Goal: Navigation & Orientation: Understand site structure

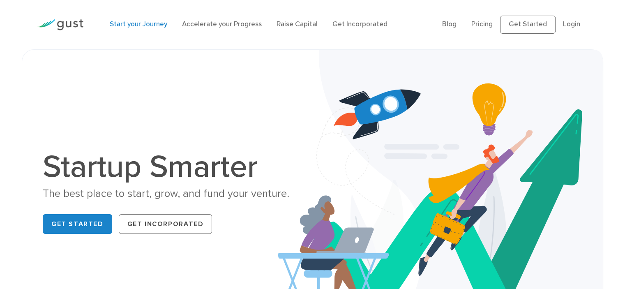
click at [152, 26] on link "Start your Journey" at bounding box center [139, 24] width 58 height 8
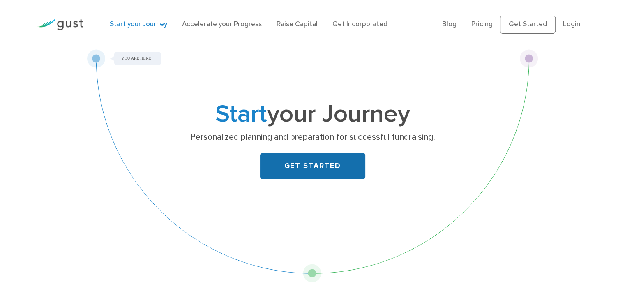
click at [336, 169] on link "GET STARTED" at bounding box center [312, 166] width 105 height 26
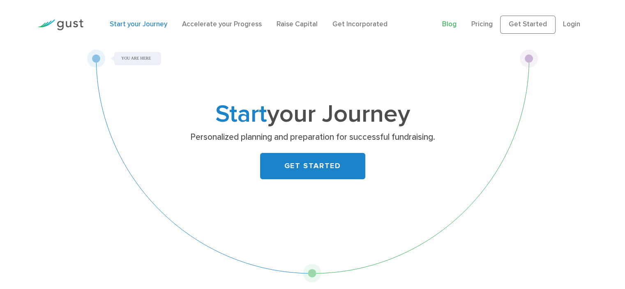
click at [457, 28] on link "Blog" at bounding box center [449, 24] width 14 height 8
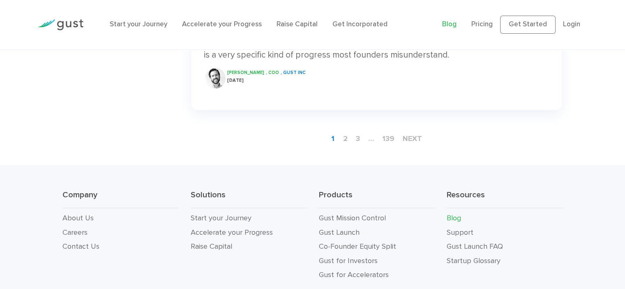
scroll to position [1391, 0]
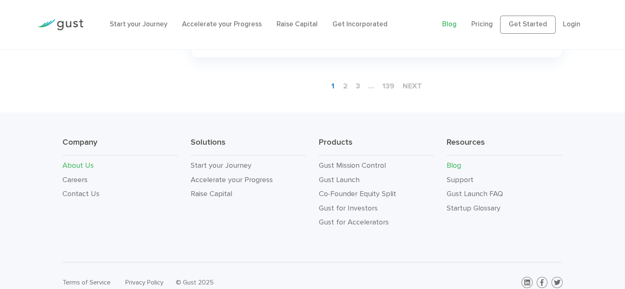
click at [79, 161] on link "About Us" at bounding box center [78, 165] width 31 height 9
